Goal: Navigation & Orientation: Go to known website

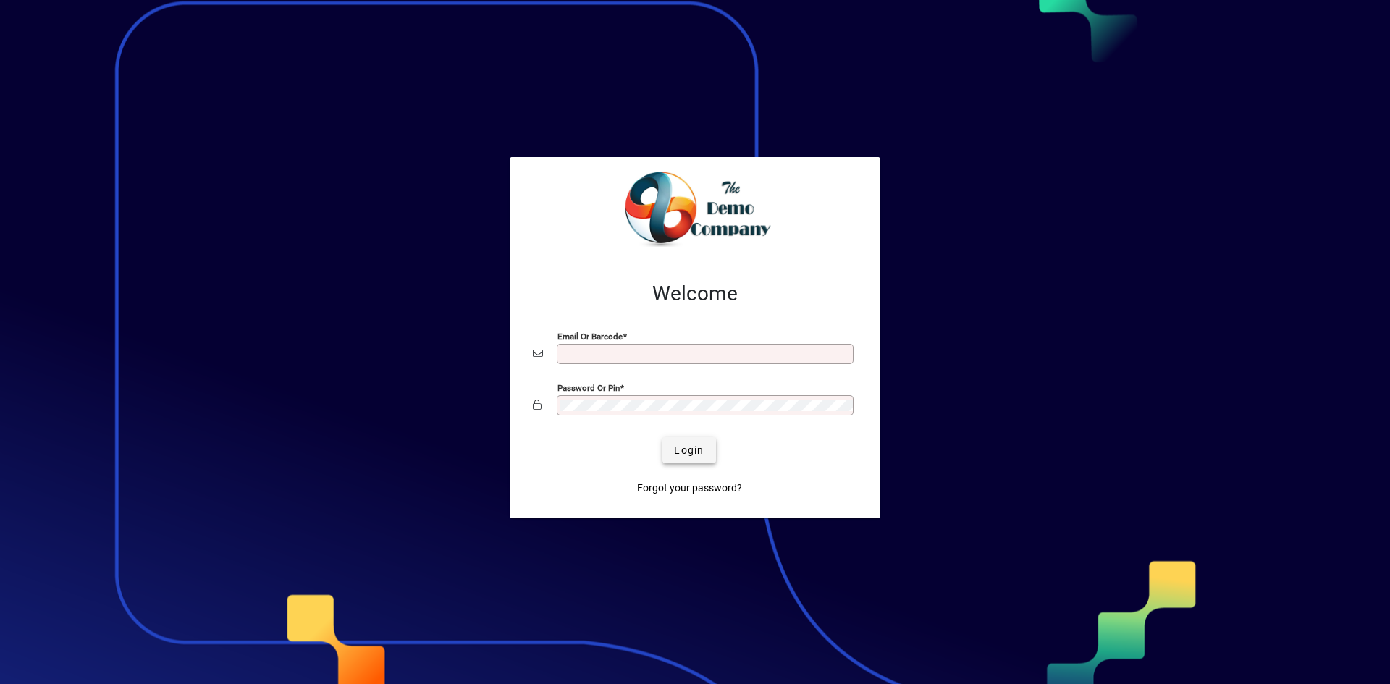
type input "**********"
click at [681, 449] on span "Login" at bounding box center [689, 450] width 30 height 15
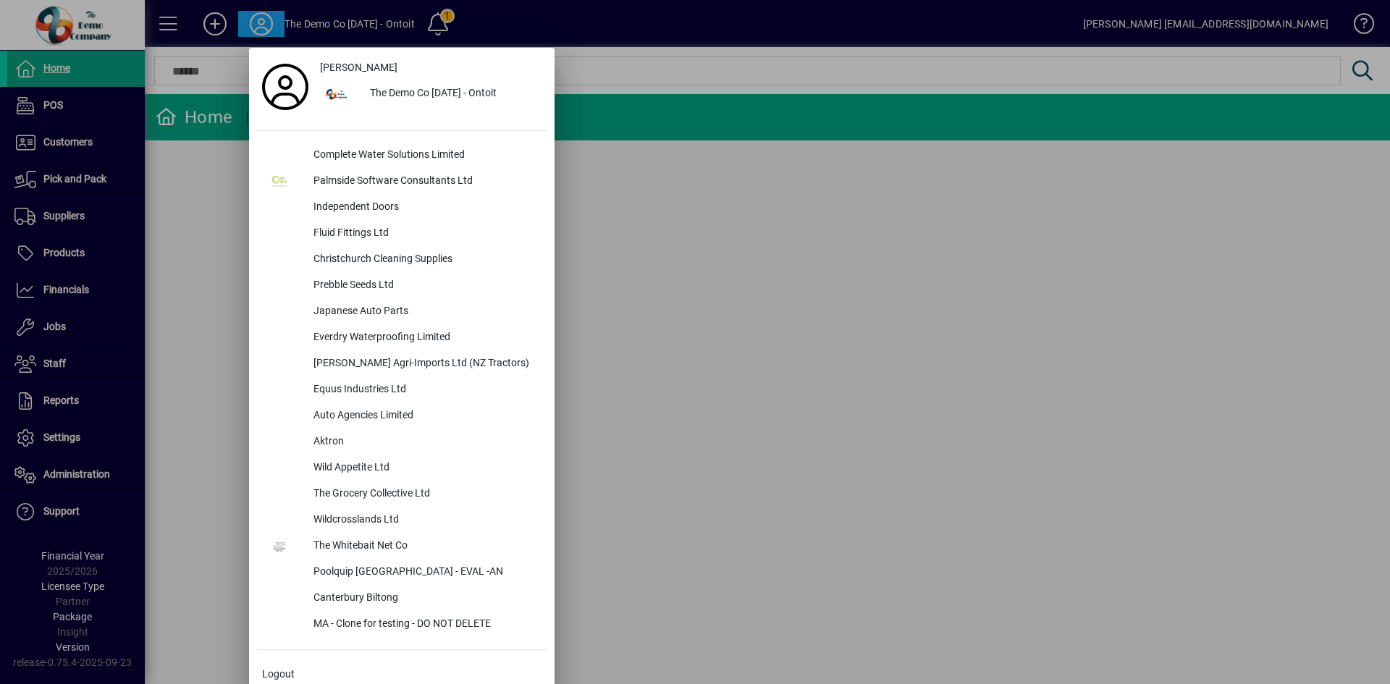
click at [405, 184] on div "Palmside Software Consultants Ltd" at bounding box center [424, 182] width 245 height 26
